Goal: Task Accomplishment & Management: Manage account settings

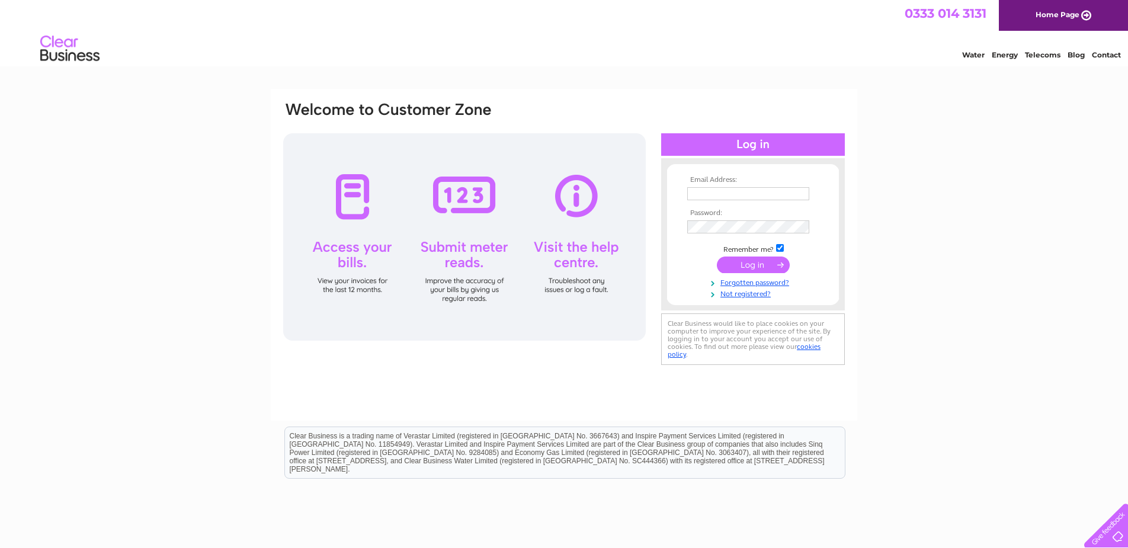
type input "hudspithhomes@gmail.com"
click at [750, 262] on input "submit" at bounding box center [753, 264] width 73 height 17
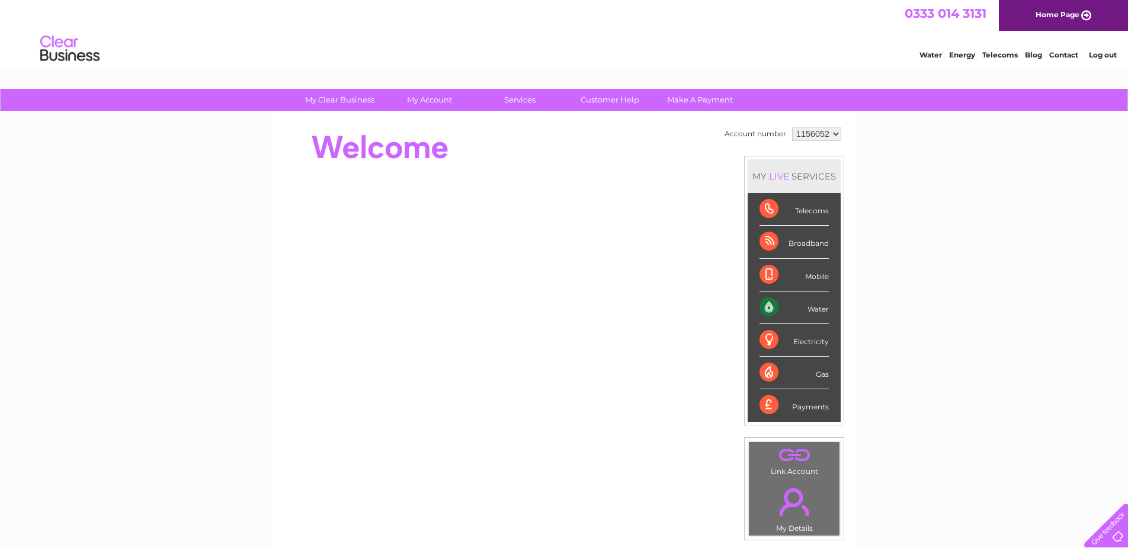
click at [821, 136] on select "1156052" at bounding box center [816, 134] width 49 height 14
click at [882, 158] on div "My Clear Business Login Details My Details My Preferences Link Account My Accou…" at bounding box center [564, 422] width 1128 height 666
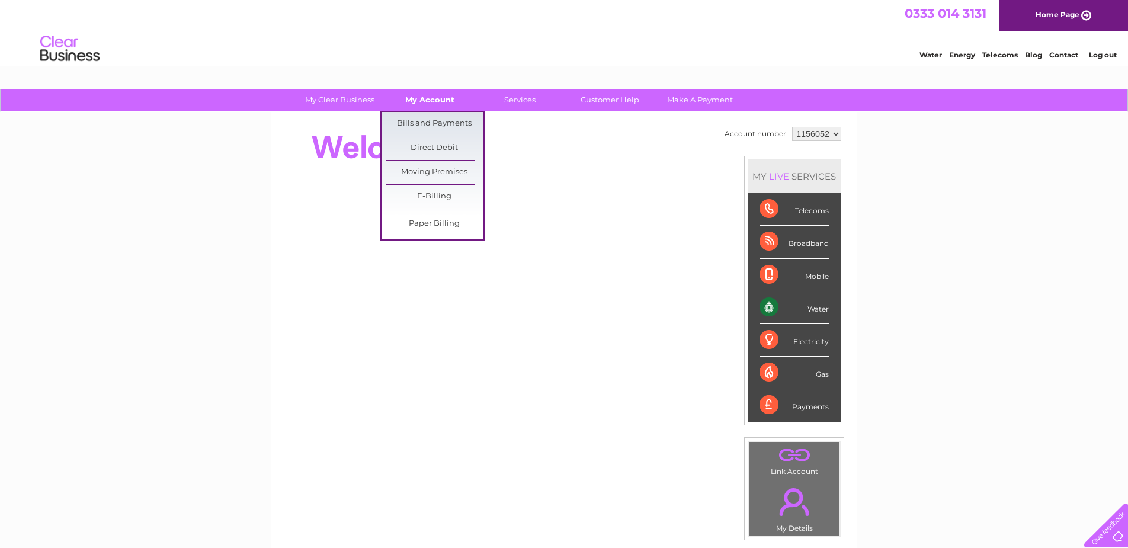
click at [432, 100] on link "My Account" at bounding box center [430, 100] width 98 height 22
click at [441, 123] on link "Bills and Payments" at bounding box center [435, 124] width 98 height 24
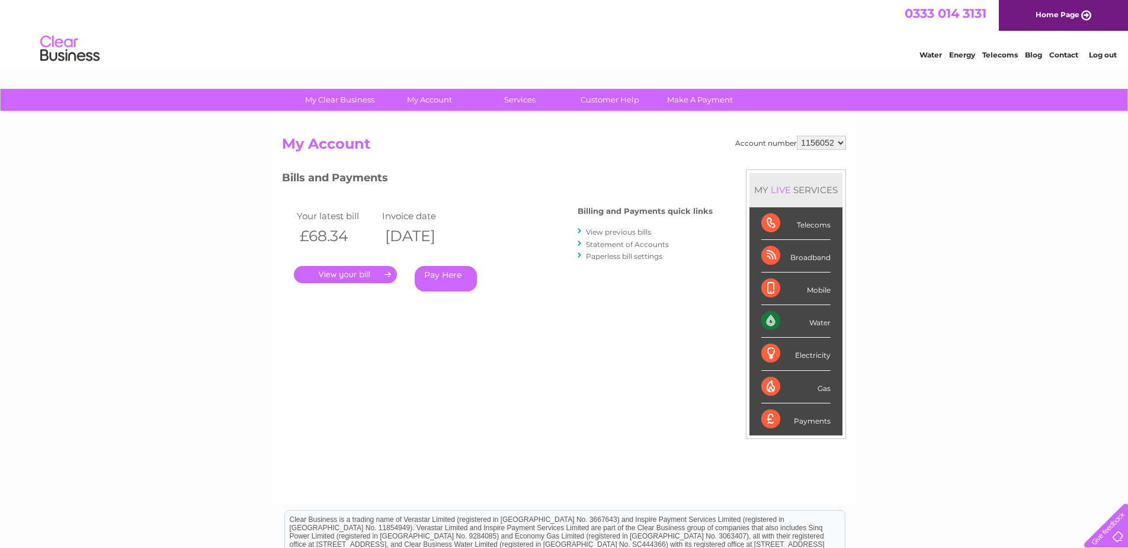
click at [888, 275] on div "My Clear Business Login Details My Details My Preferences Link Account My Accou…" at bounding box center [564, 398] width 1128 height 618
click at [820, 145] on select "1156052" at bounding box center [821, 143] width 49 height 14
click at [914, 191] on div "My Clear Business Login Details My Details My Preferences Link Account My Accou…" at bounding box center [564, 398] width 1128 height 618
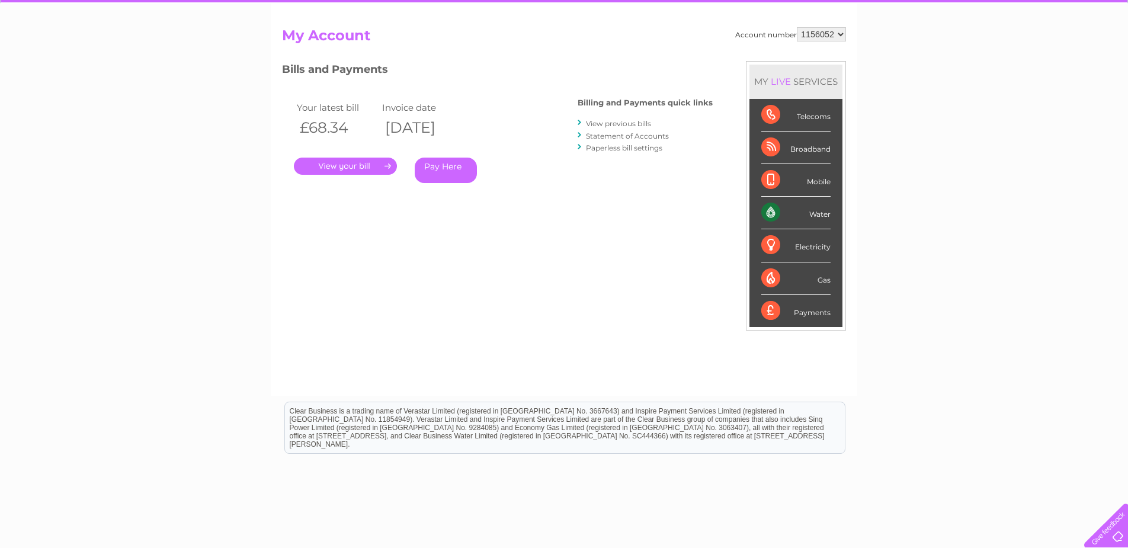
scroll to position [49, 0]
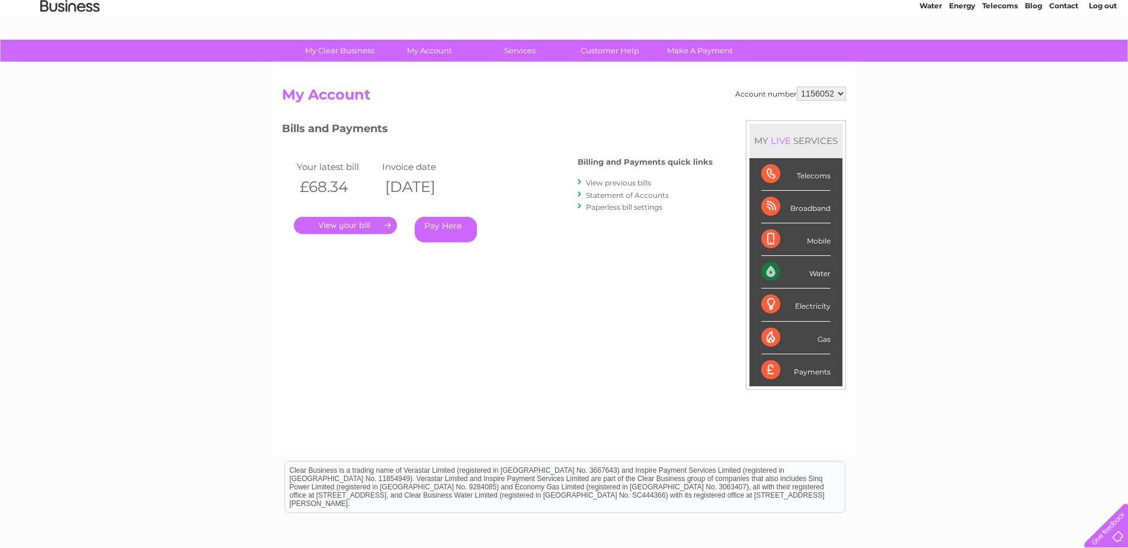
click at [607, 183] on link "View previous bills" at bounding box center [618, 182] width 65 height 9
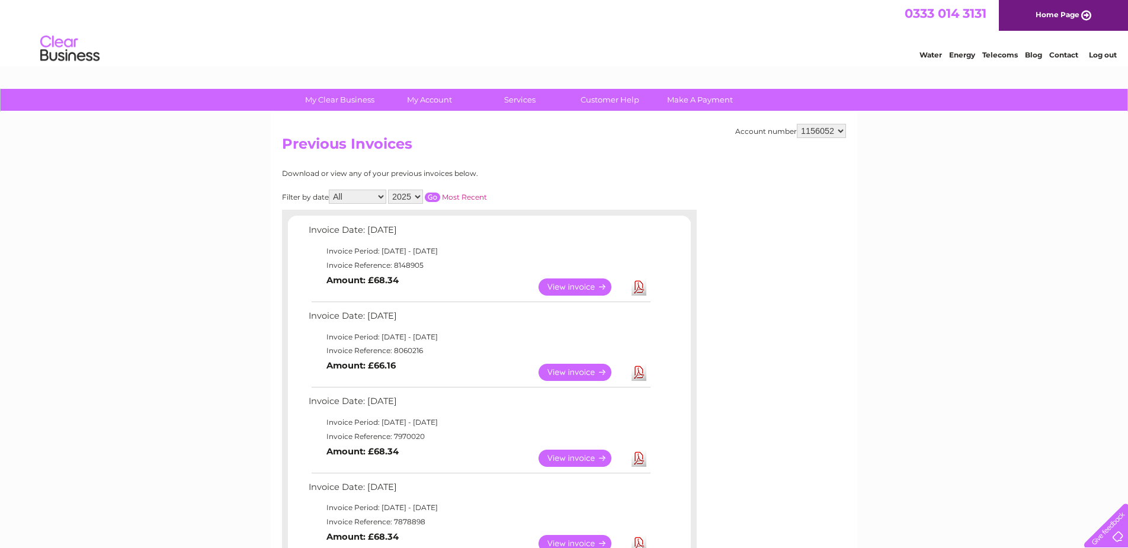
click at [570, 281] on link "View" at bounding box center [581, 286] width 87 height 17
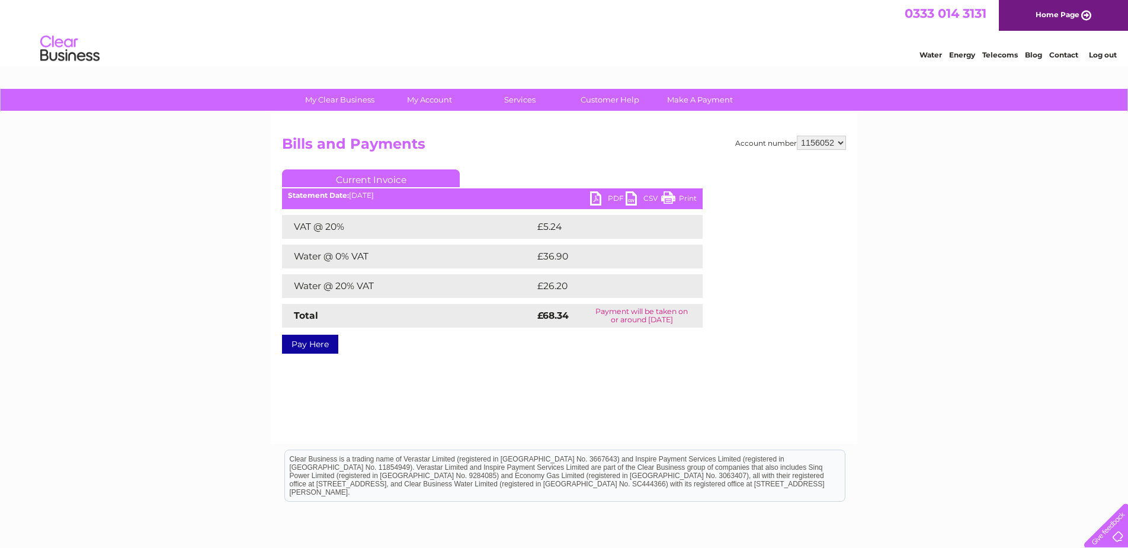
click at [815, 320] on div "Account number 1156052 Bills and Payments Current Invoice PDF CSV Print £5.24" at bounding box center [564, 243] width 564 height 214
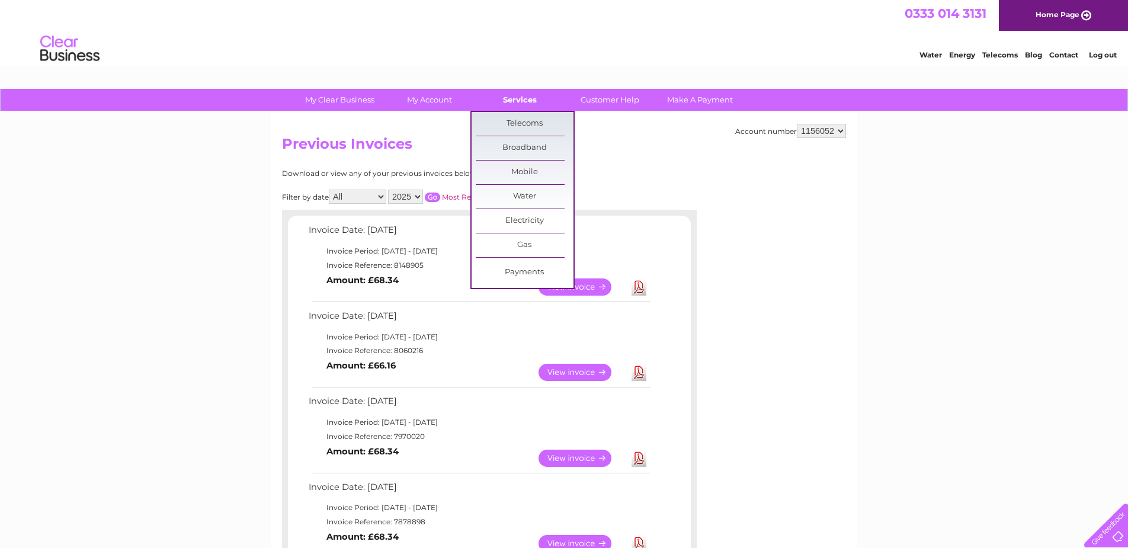
click at [518, 91] on link "Services" at bounding box center [520, 100] width 98 height 22
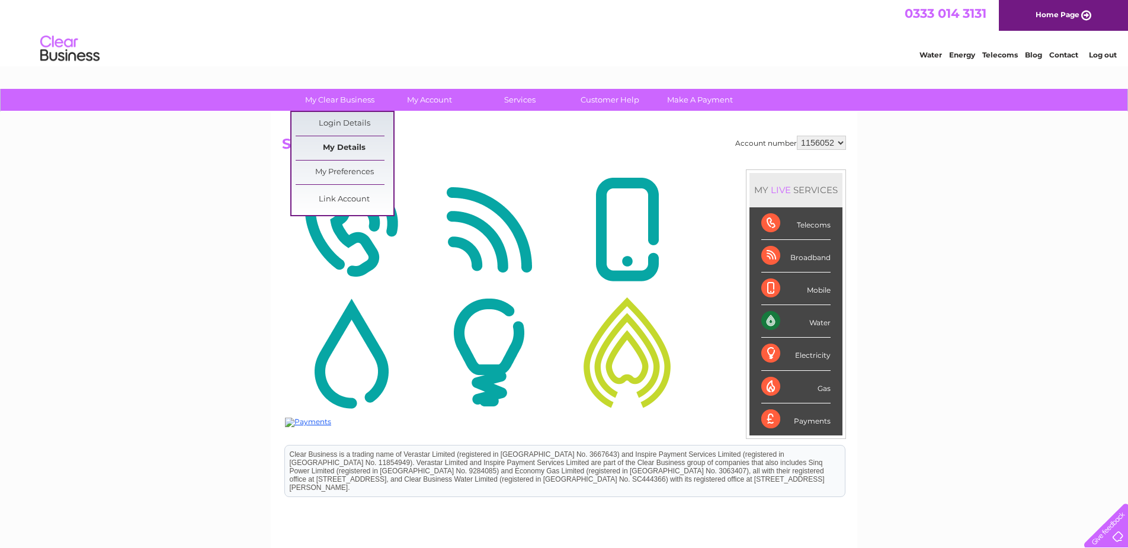
click at [344, 142] on link "My Details" at bounding box center [345, 148] width 98 height 24
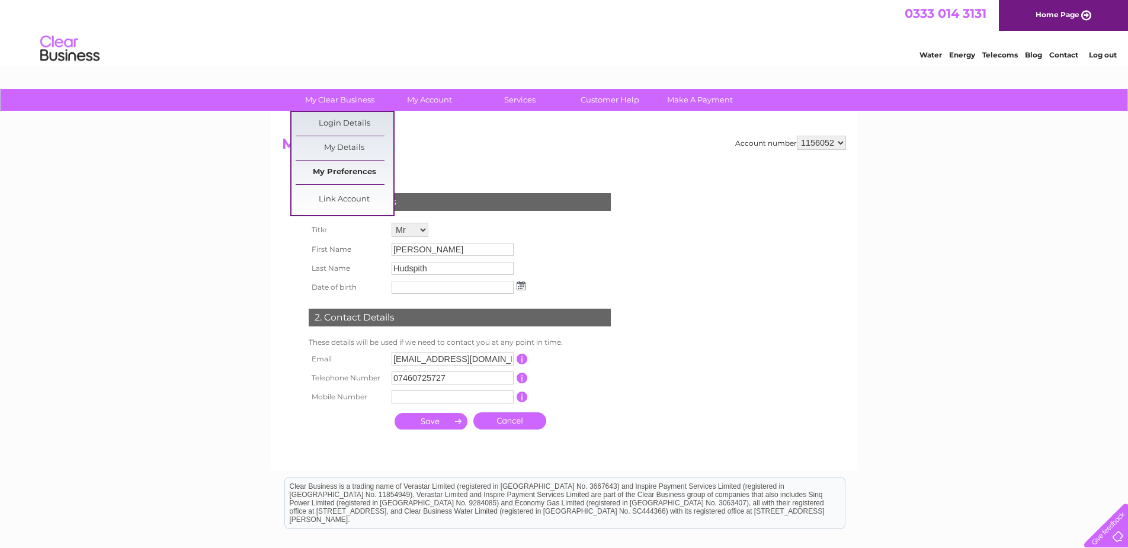
click at [346, 164] on link "My Preferences" at bounding box center [345, 172] width 98 height 24
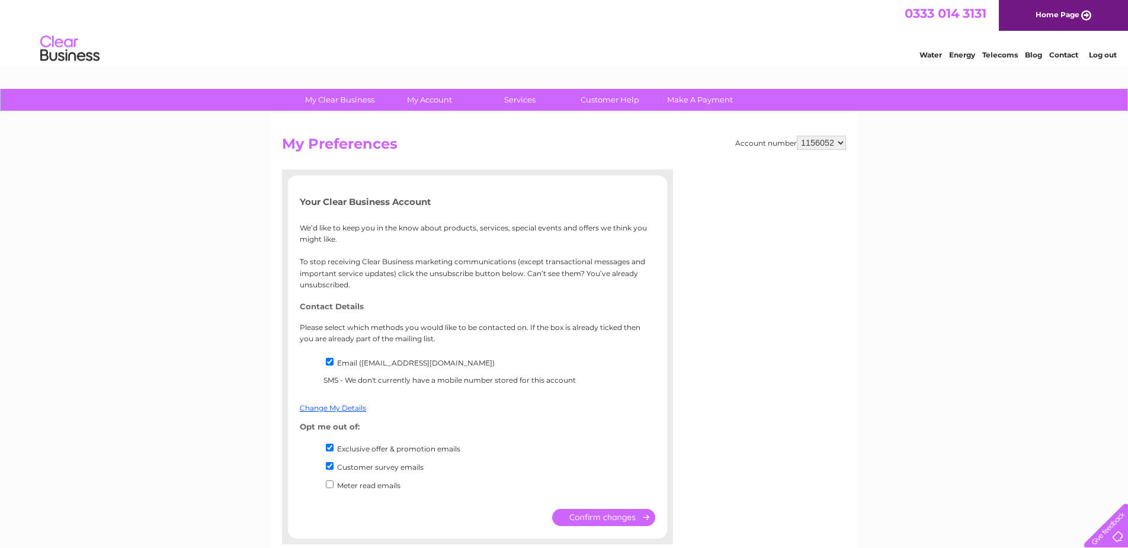
click at [827, 143] on select "1156052" at bounding box center [821, 143] width 49 height 14
click at [919, 150] on div "My Clear Business Login Details My Details My Preferences Link Account My Accou…" at bounding box center [564, 424] width 1128 height 670
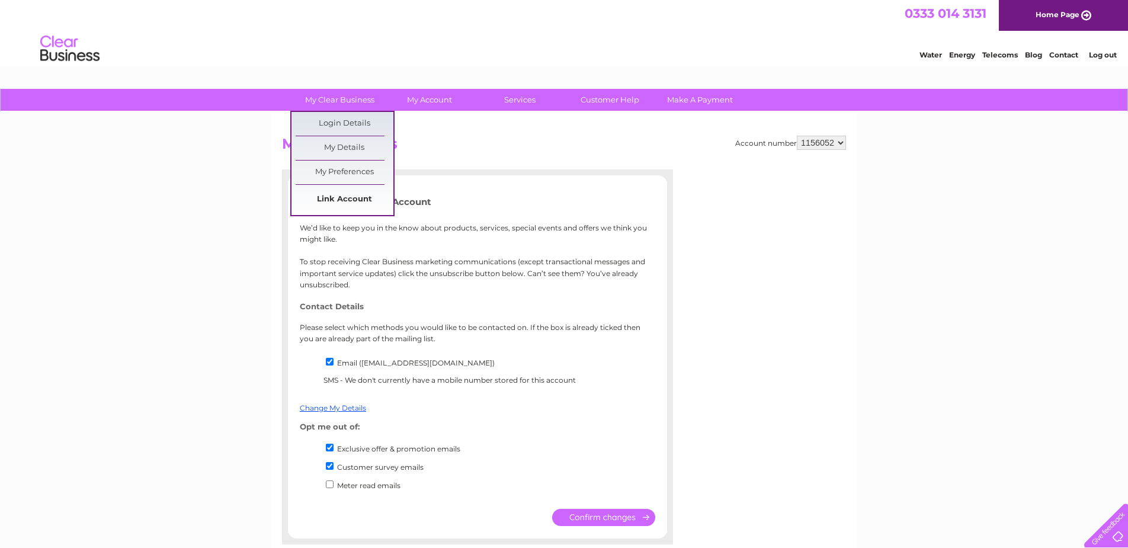
click at [343, 200] on link "Link Account" at bounding box center [345, 200] width 98 height 24
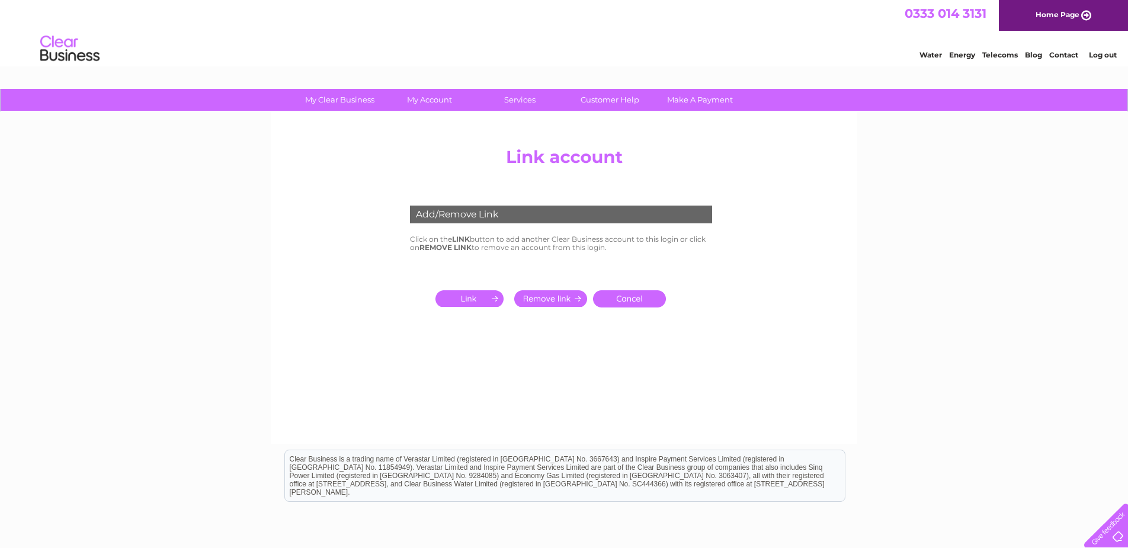
click at [476, 301] on input "submit" at bounding box center [471, 298] width 73 height 17
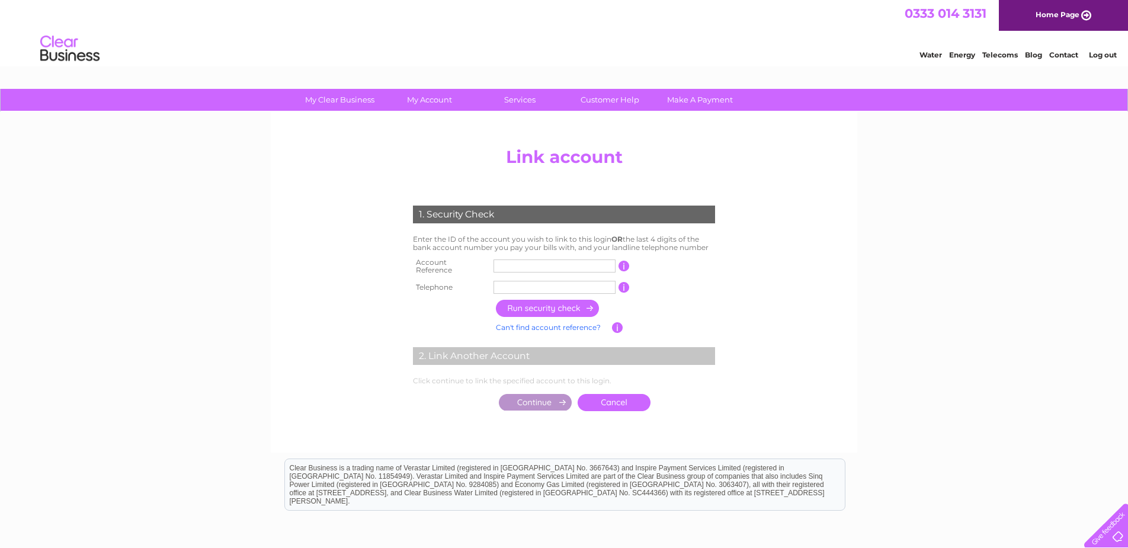
click at [538, 261] on input "text" at bounding box center [554, 265] width 122 height 13
type input "1074644"
click at [539, 281] on input "text" at bounding box center [554, 287] width 122 height 13
type input "07460725727"
click at [789, 281] on center "Add/Remove Link Click on the LINK button to add another Clear Business account …" at bounding box center [564, 291] width 564 height 299
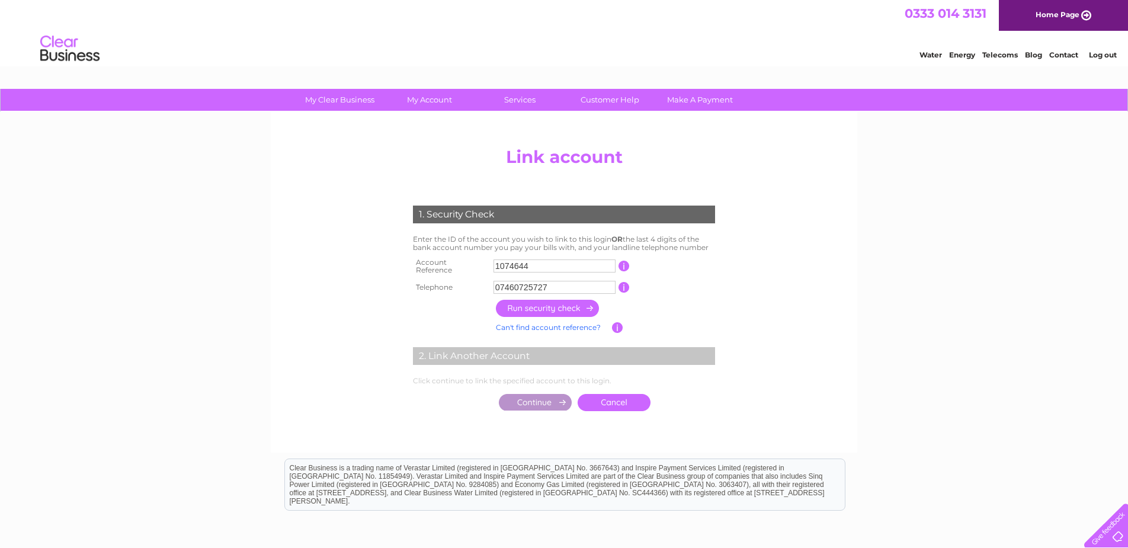
click at [551, 307] on input "button" at bounding box center [548, 308] width 104 height 17
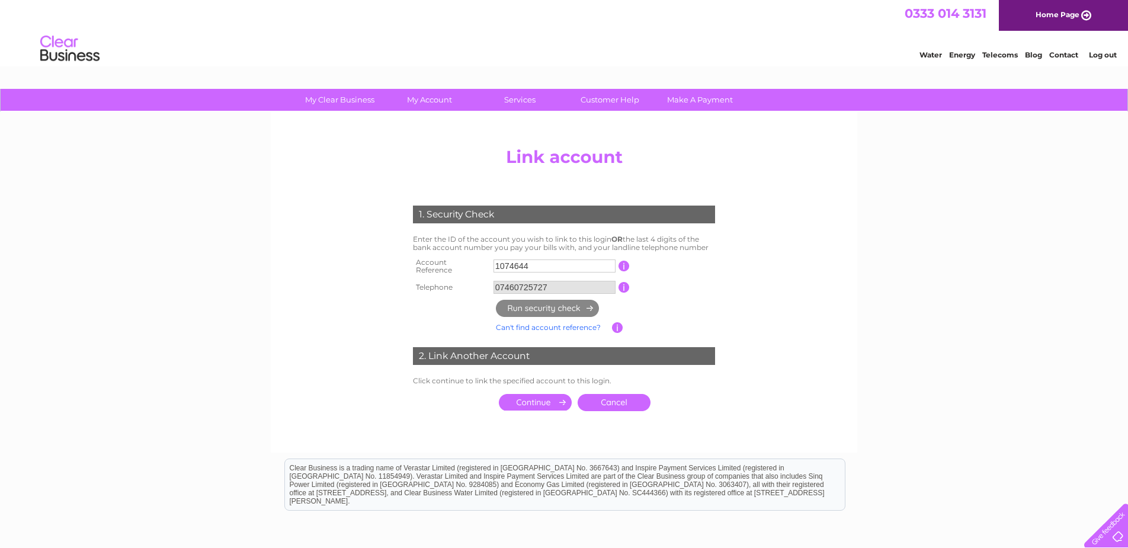
click at [829, 274] on center "Add/Remove Link Click on the LINK button to add another Clear Business account …" at bounding box center [564, 291] width 564 height 299
click at [1102, 45] on div "Water Energy Telecoms Blog Contact Log out" at bounding box center [1011, 50] width 232 height 24
click at [1103, 53] on link "Log out" at bounding box center [1102, 54] width 28 height 9
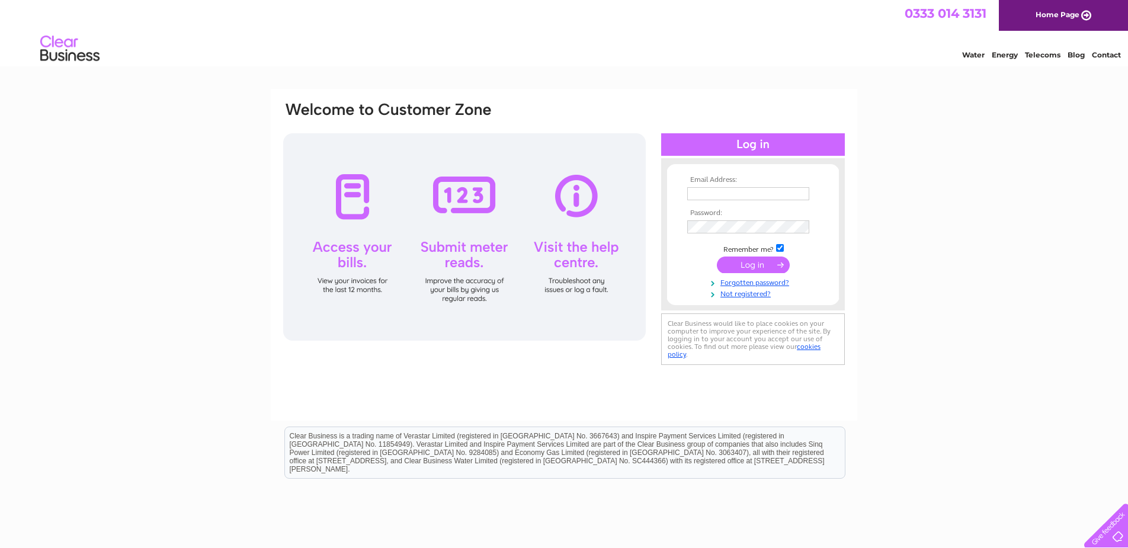
type input "hudspithhomes@gmail.com"
click at [846, 197] on div "Email Address: hudspithhomes@gmail.com Password:" at bounding box center [564, 255] width 586 height 332
click at [874, 350] on div "Email Address: hudspithhomes@gmail.com Password: Forgotten password?" at bounding box center [564, 356] width 1128 height 534
click at [742, 265] on input "submit" at bounding box center [753, 264] width 73 height 17
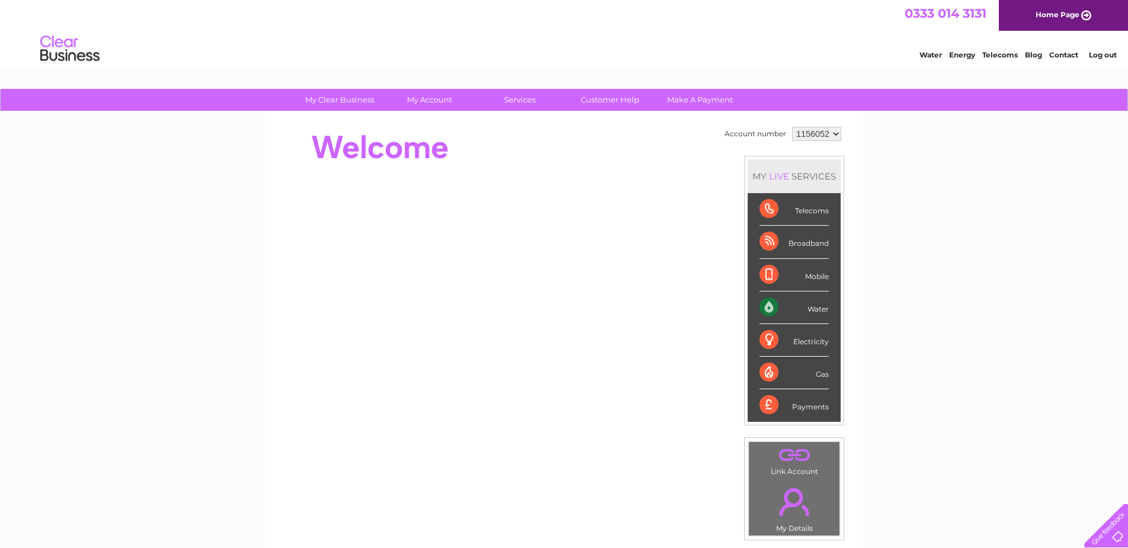
click at [830, 126] on td "1156052" at bounding box center [816, 134] width 55 height 20
click at [833, 127] on select "1156052" at bounding box center [816, 134] width 49 height 14
click at [929, 163] on div "My Clear Business Login Details My Details My Preferences Link Account My Accou…" at bounding box center [564, 422] width 1128 height 666
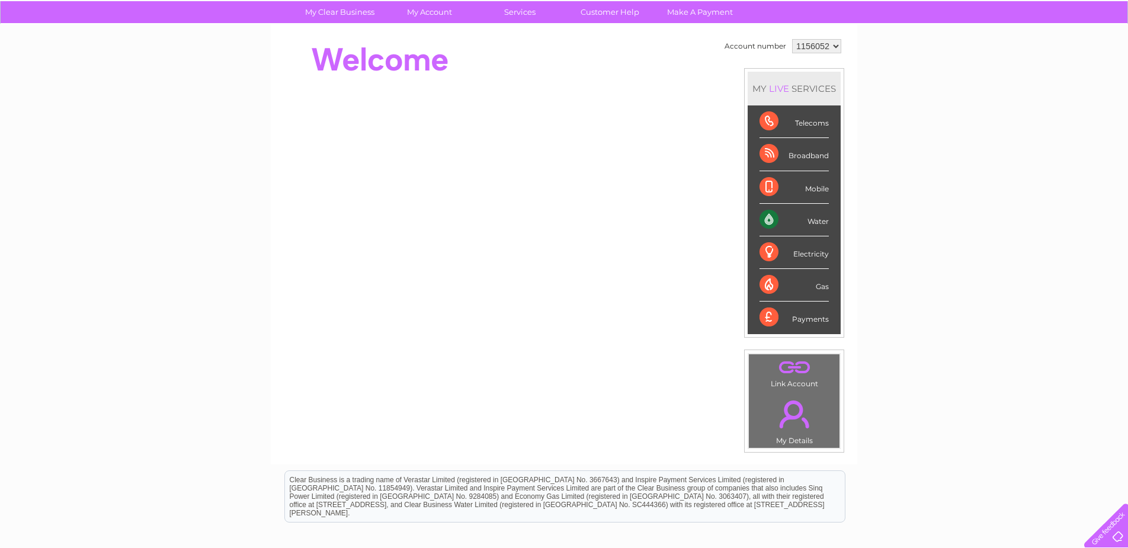
scroll to position [118, 0]
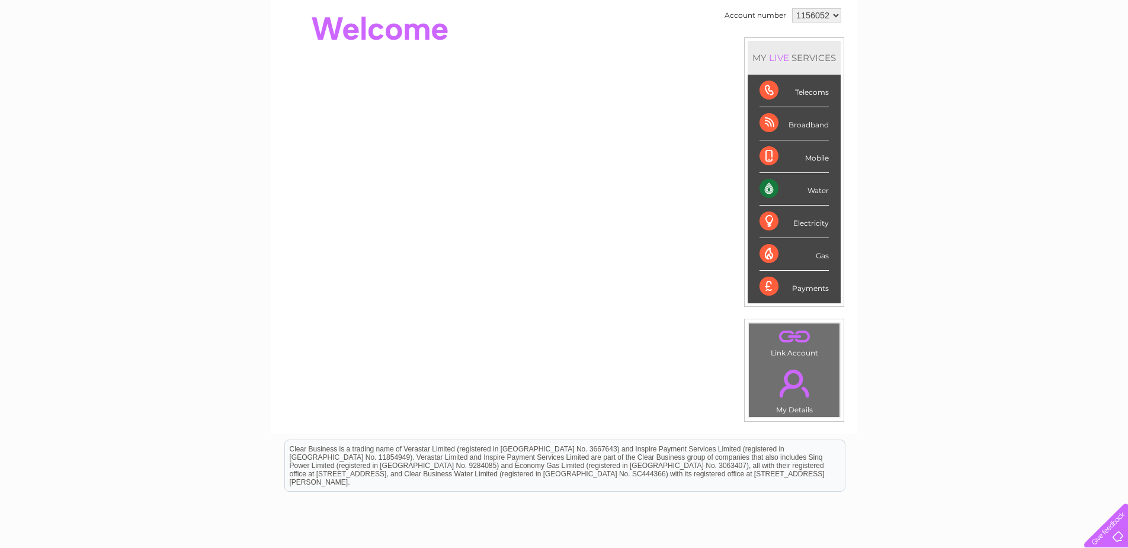
click at [820, 17] on select "1156052" at bounding box center [816, 15] width 49 height 14
click at [942, 95] on div "My Clear Business Login Details My Details My Preferences Link Account My Accou…" at bounding box center [564, 303] width 1128 height 666
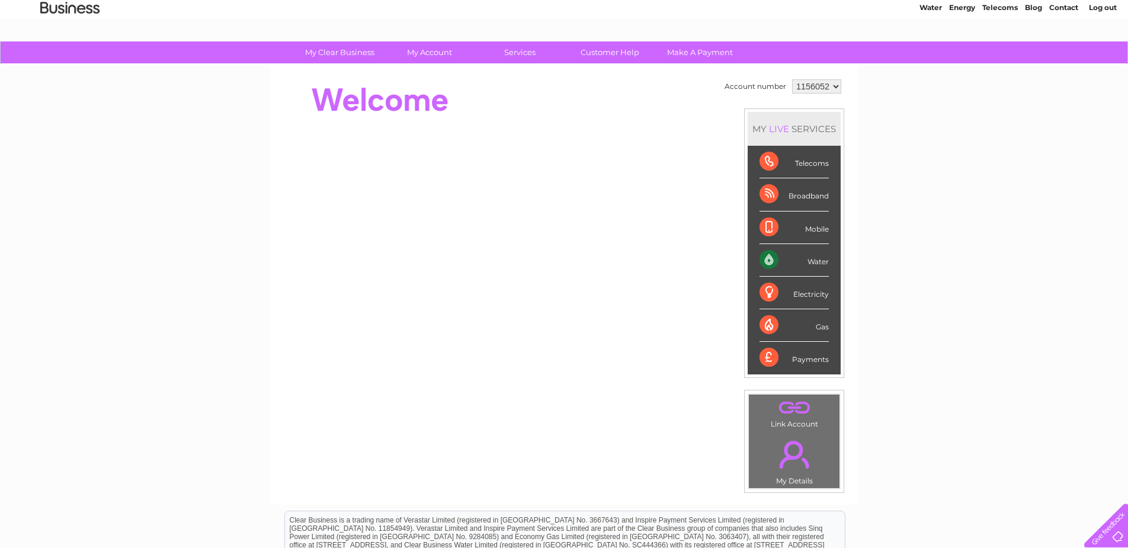
scroll to position [0, 0]
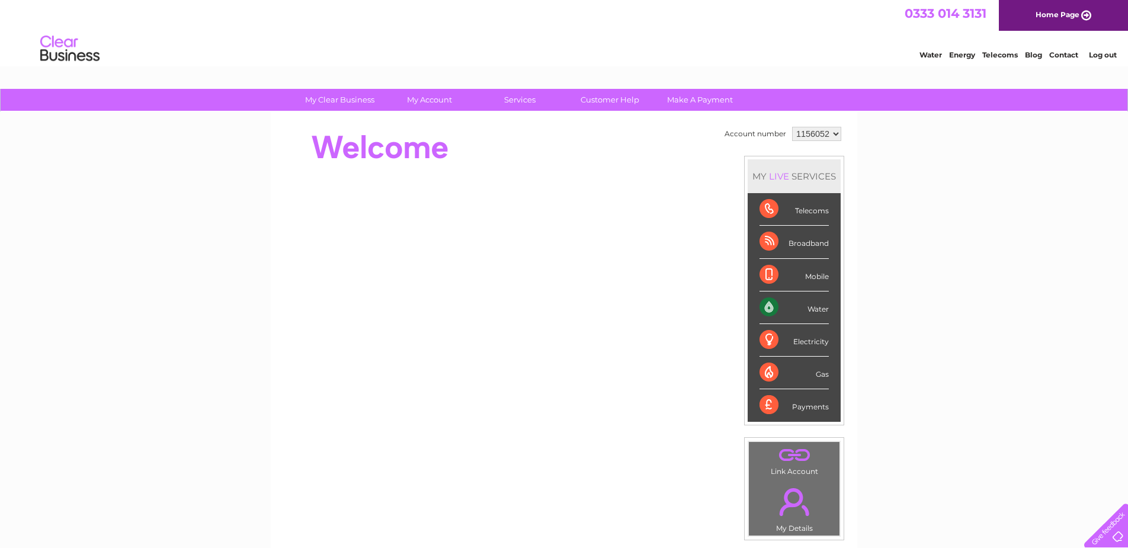
click at [946, 186] on div "My Clear Business Login Details My Details My Preferences Link Account My Accou…" at bounding box center [564, 422] width 1128 height 666
click at [955, 170] on div "My Clear Business Login Details My Details My Preferences Link Account My Accou…" at bounding box center [564, 422] width 1128 height 666
click at [876, 244] on div "My Clear Business Login Details My Details My Preferences Link Account My Accou…" at bounding box center [564, 422] width 1128 height 666
click at [902, 230] on div "My Clear Business Login Details My Details My Preferences Link Account My Accou…" at bounding box center [564, 422] width 1128 height 666
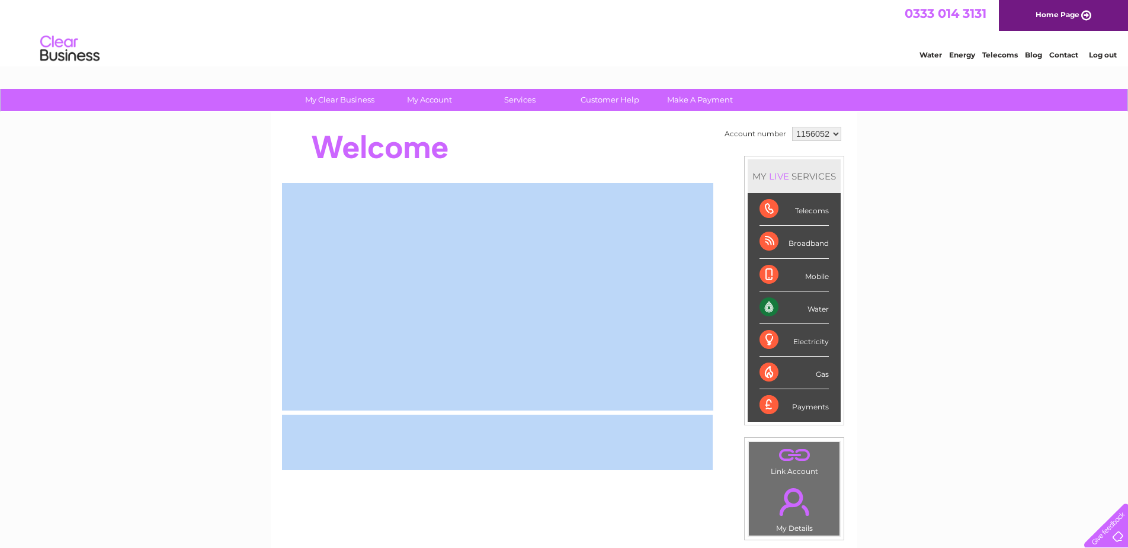
click at [902, 230] on div "My Clear Business Login Details My Details My Preferences Link Account My Accou…" at bounding box center [564, 422] width 1128 height 666
click at [436, 99] on link "My Account" at bounding box center [430, 100] width 98 height 22
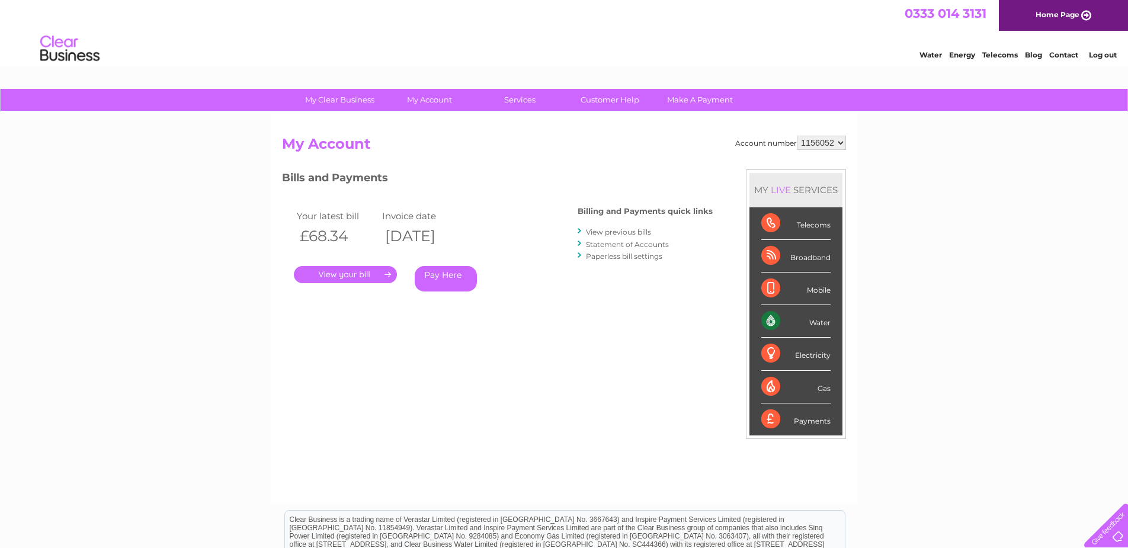
click at [596, 328] on div "Account number 1156052 My Account MY LIVE SERVICES Telecoms Broadband Mobile Wa…" at bounding box center [564, 314] width 564 height 357
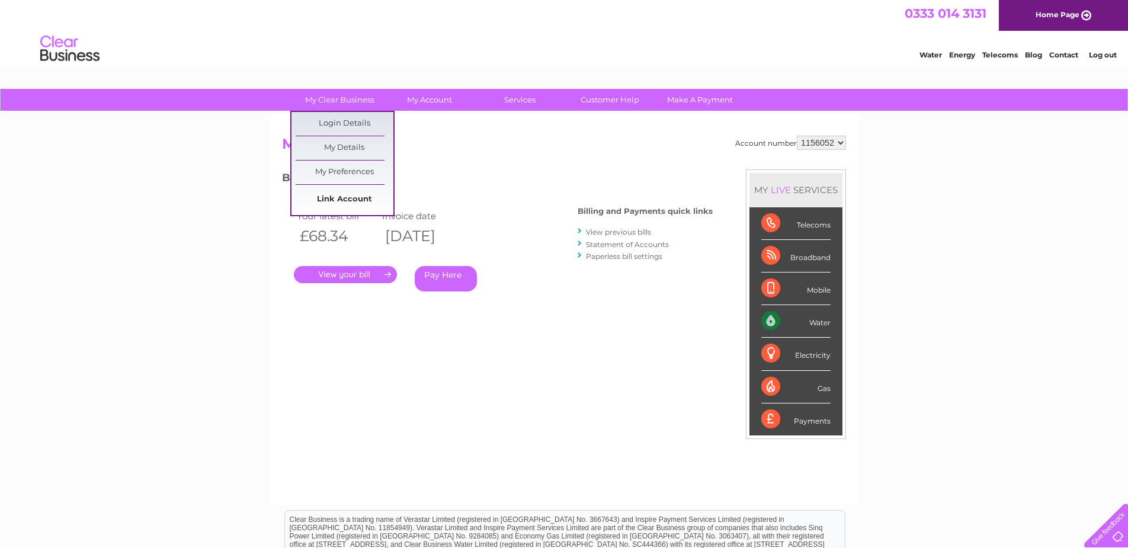
click at [343, 201] on link "Link Account" at bounding box center [345, 200] width 98 height 24
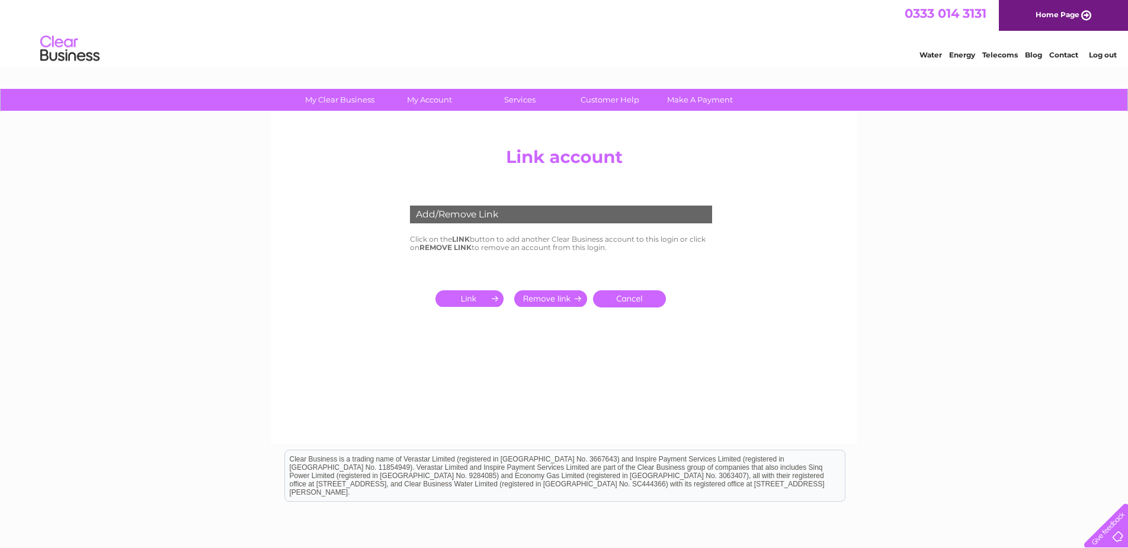
click at [479, 304] on input "submit" at bounding box center [471, 298] width 73 height 17
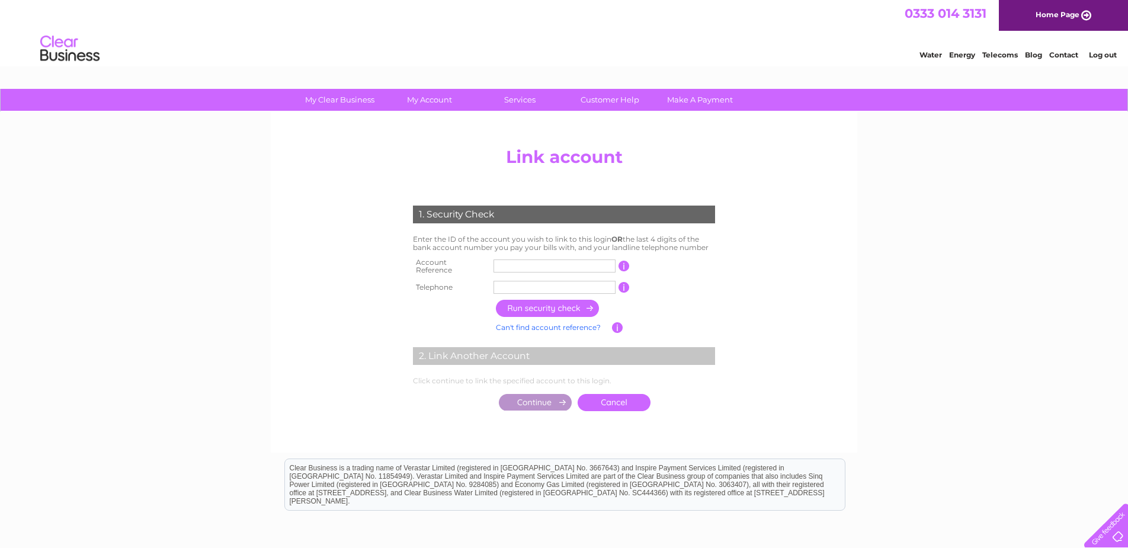
click at [865, 226] on div "My Clear Business Login Details My Details My Preferences Link Account My Accou…" at bounding box center [564, 372] width 1128 height 566
